Goal: Go to known website: Access a specific website the user already knows

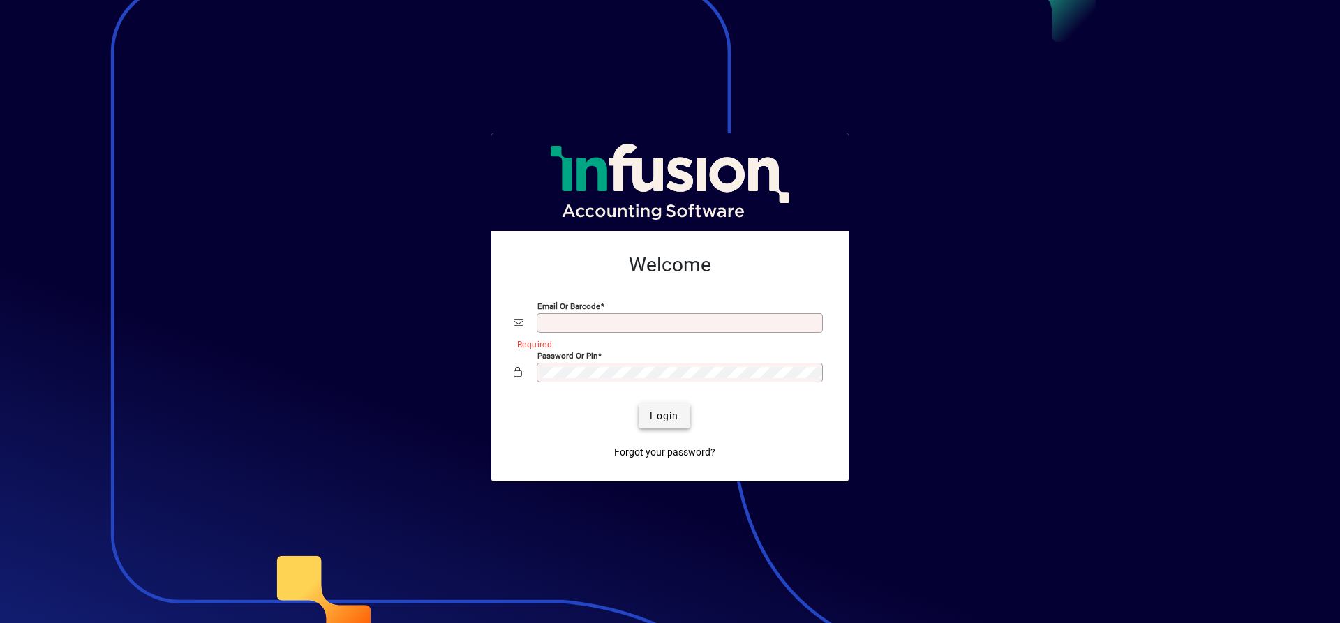
type input "**********"
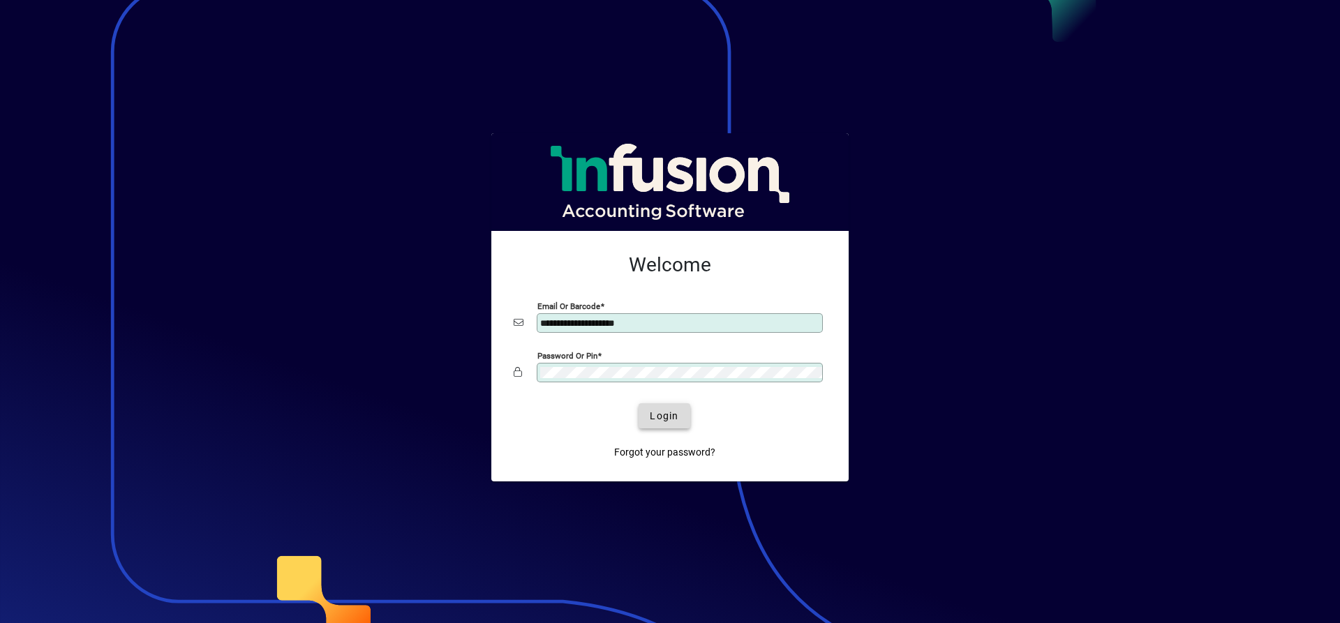
click at [657, 410] on span "Login" at bounding box center [664, 416] width 29 height 15
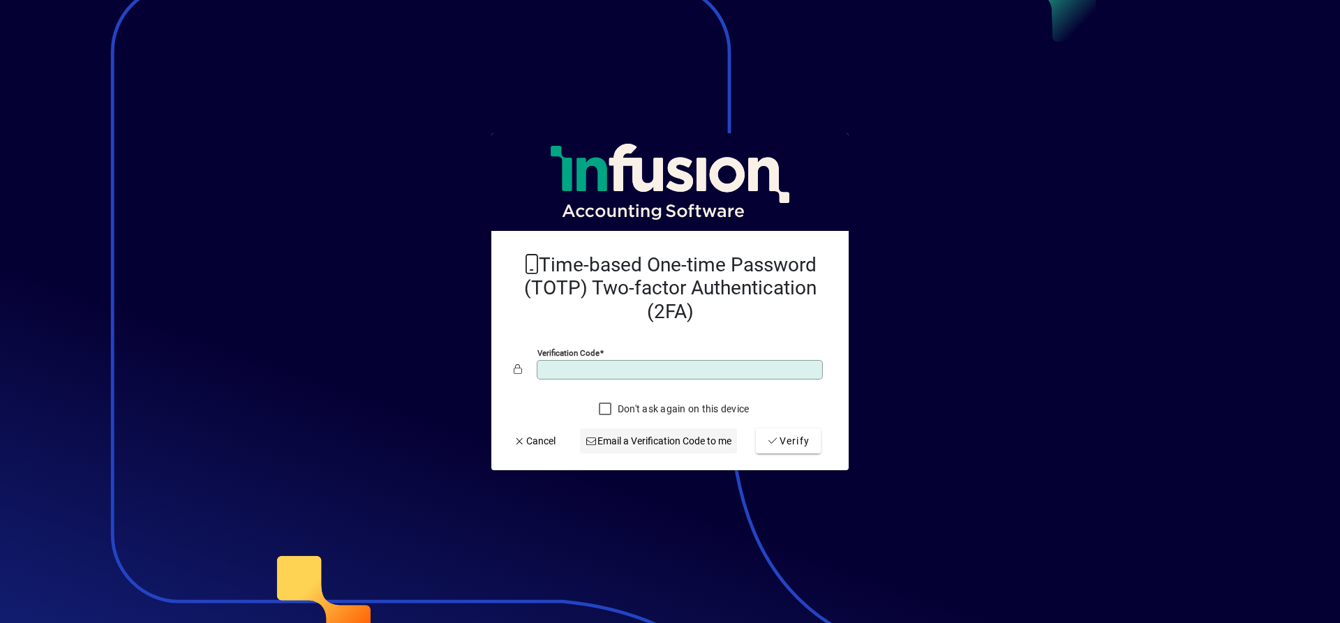
type input "******"
click at [756, 429] on button "Verify" at bounding box center [788, 441] width 65 height 25
